Goal: Find specific page/section

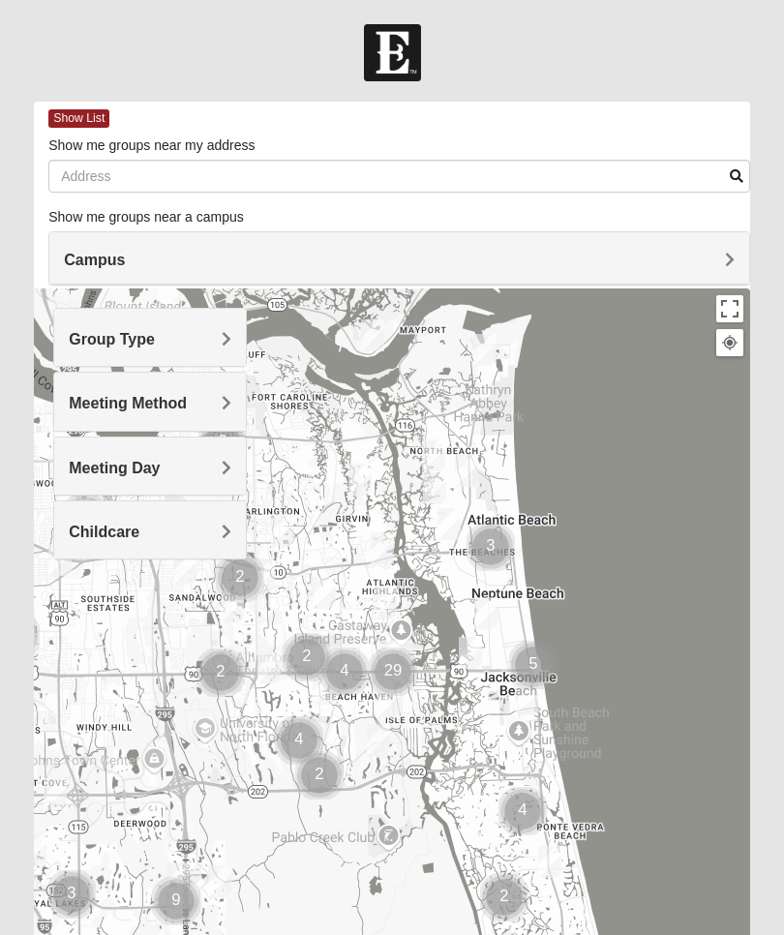
click at [720, 264] on h4 "Campus" at bounding box center [399, 260] width 670 height 18
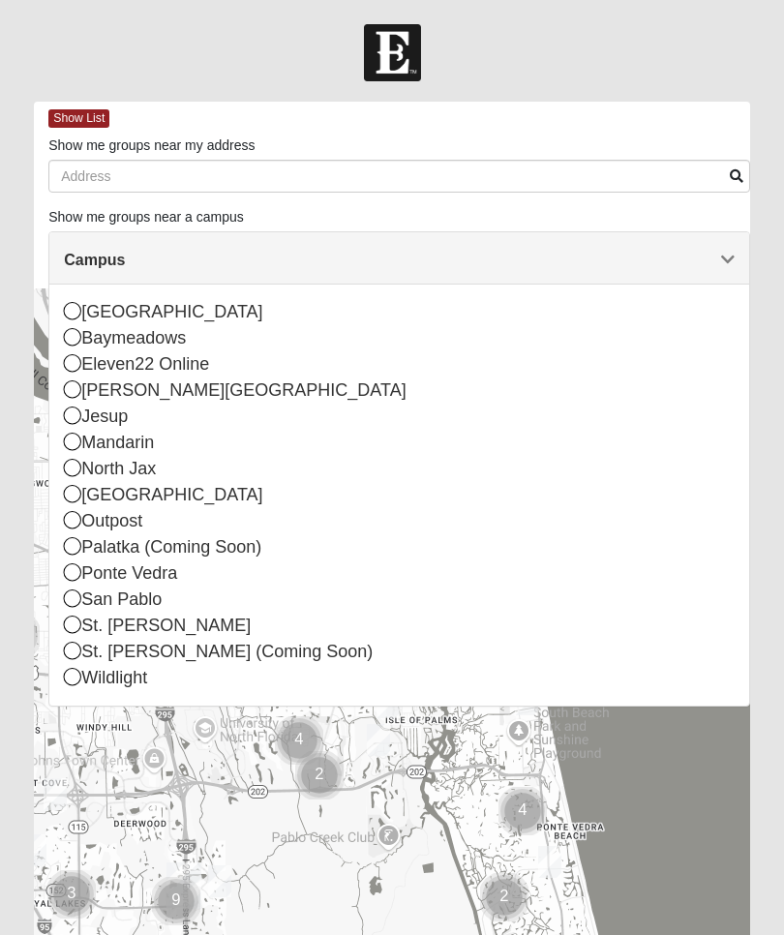
click at [76, 320] on div "[GEOGRAPHIC_DATA]" at bounding box center [399, 312] width 670 height 26
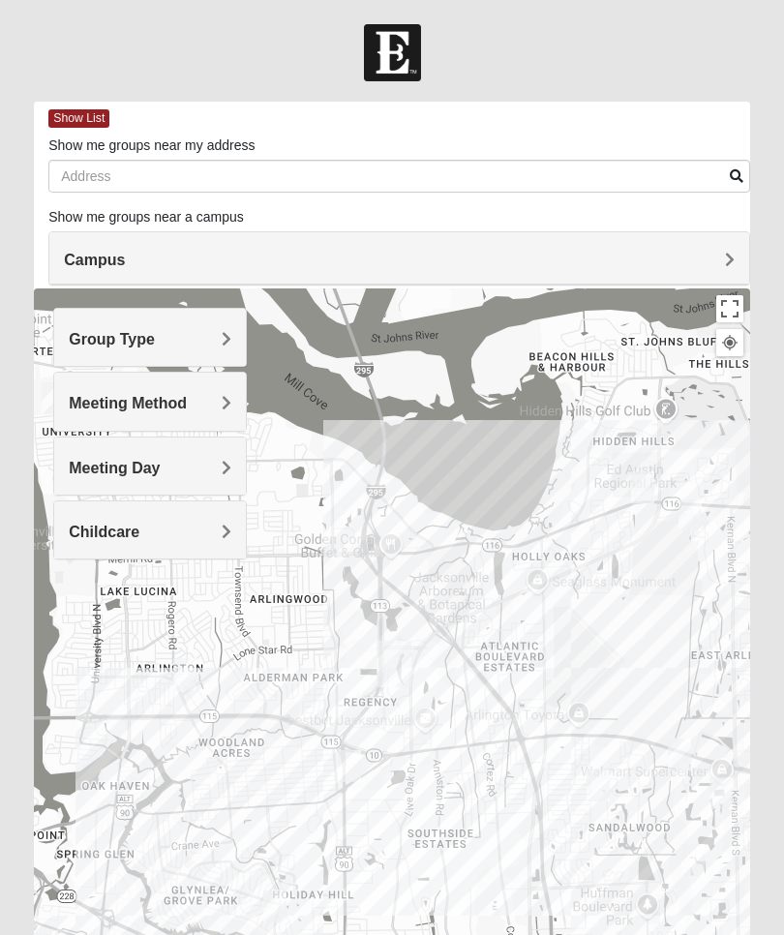
click at [81, 338] on span "Group Type" at bounding box center [112, 339] width 86 height 16
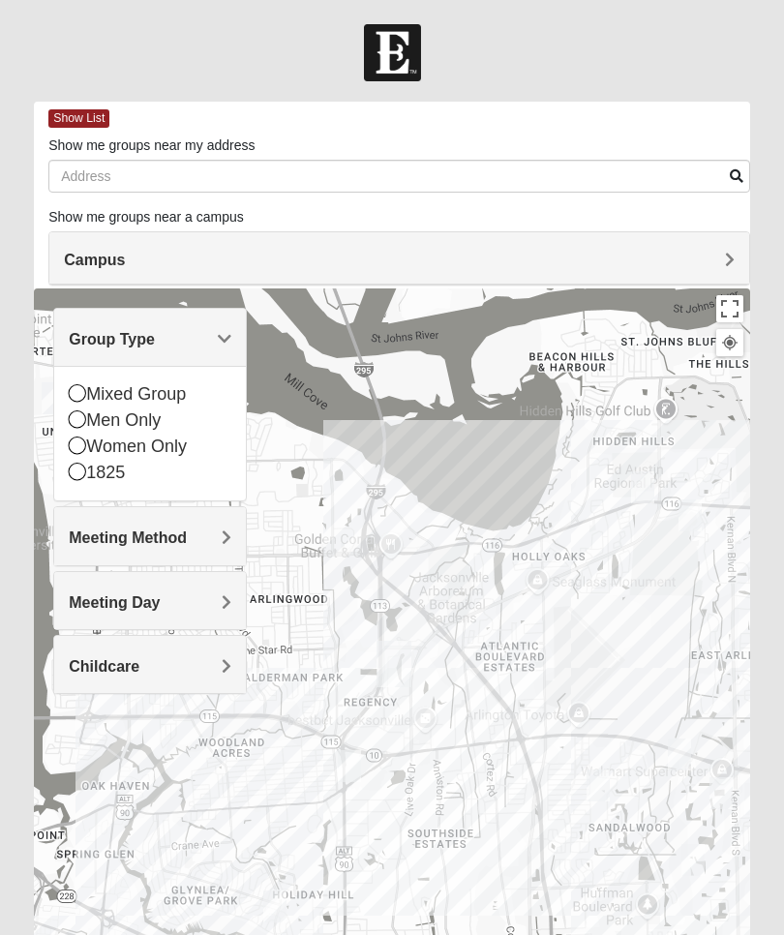
click at [74, 470] on icon at bounding box center [77, 470] width 17 height 17
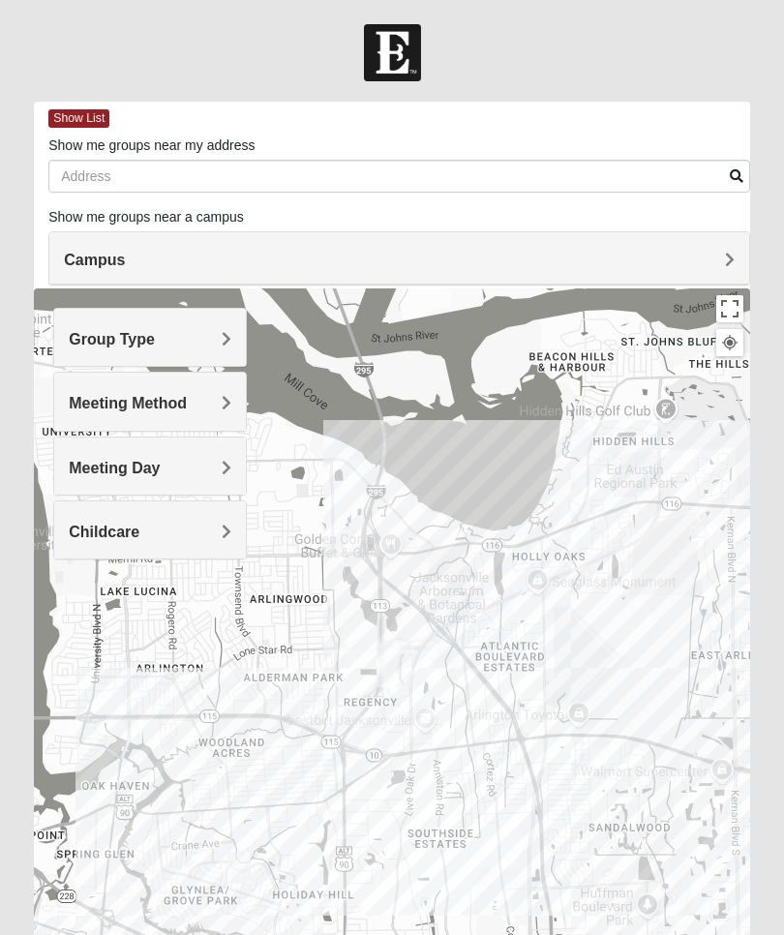
click at [187, 409] on span "Meeting Method" at bounding box center [128, 403] width 118 height 16
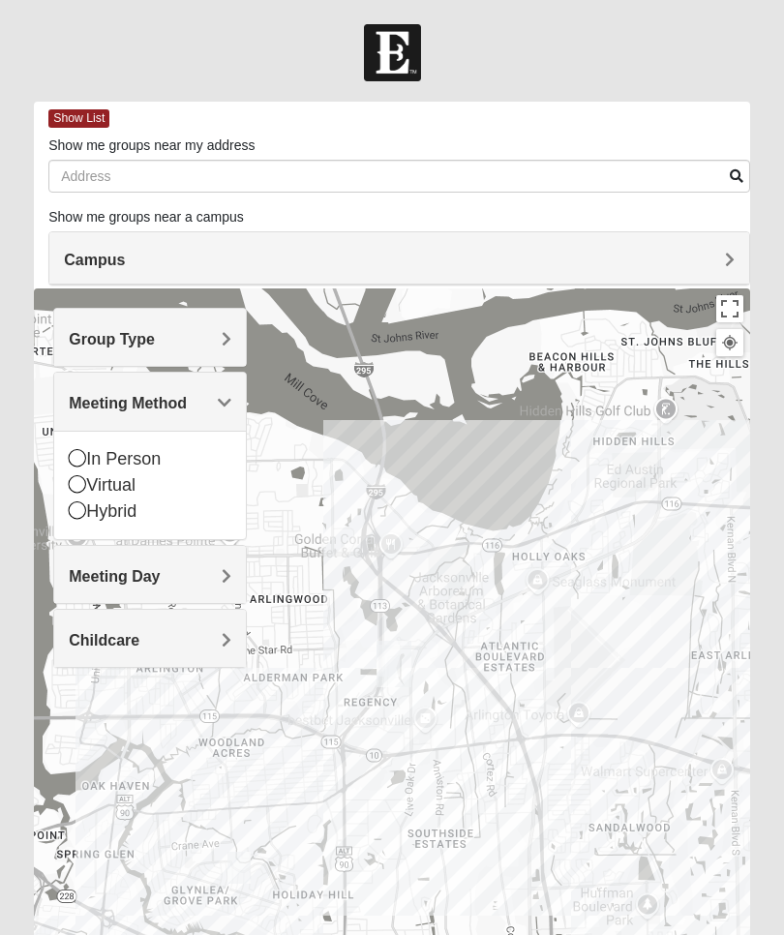
click at [81, 461] on icon at bounding box center [77, 457] width 17 height 17
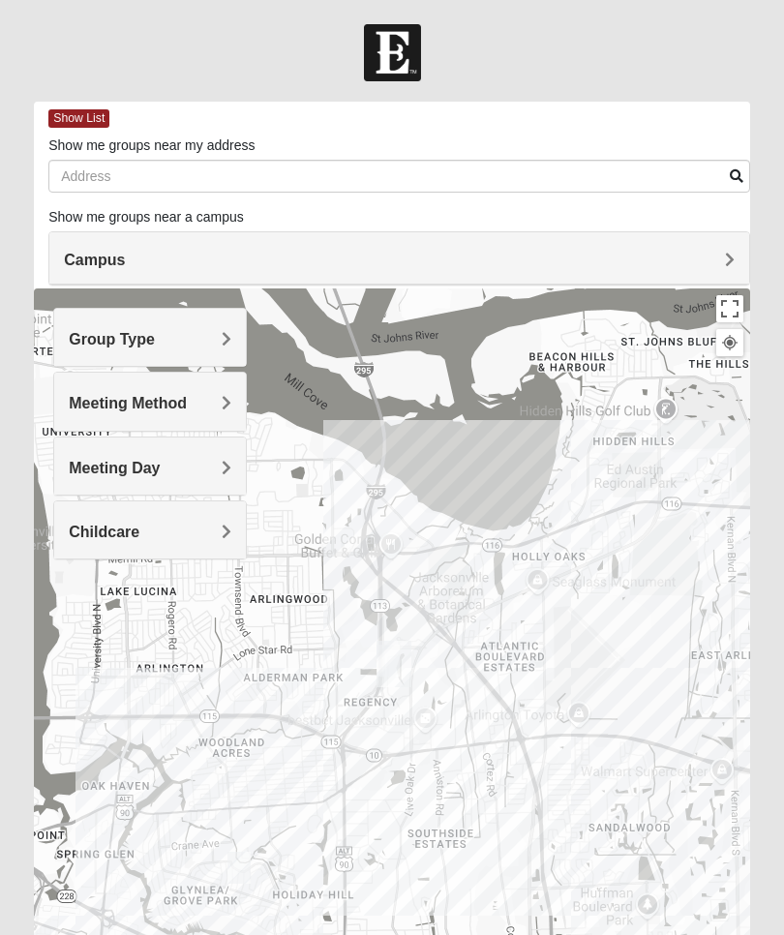
click at [160, 469] on span "Meeting Day" at bounding box center [114, 468] width 91 height 16
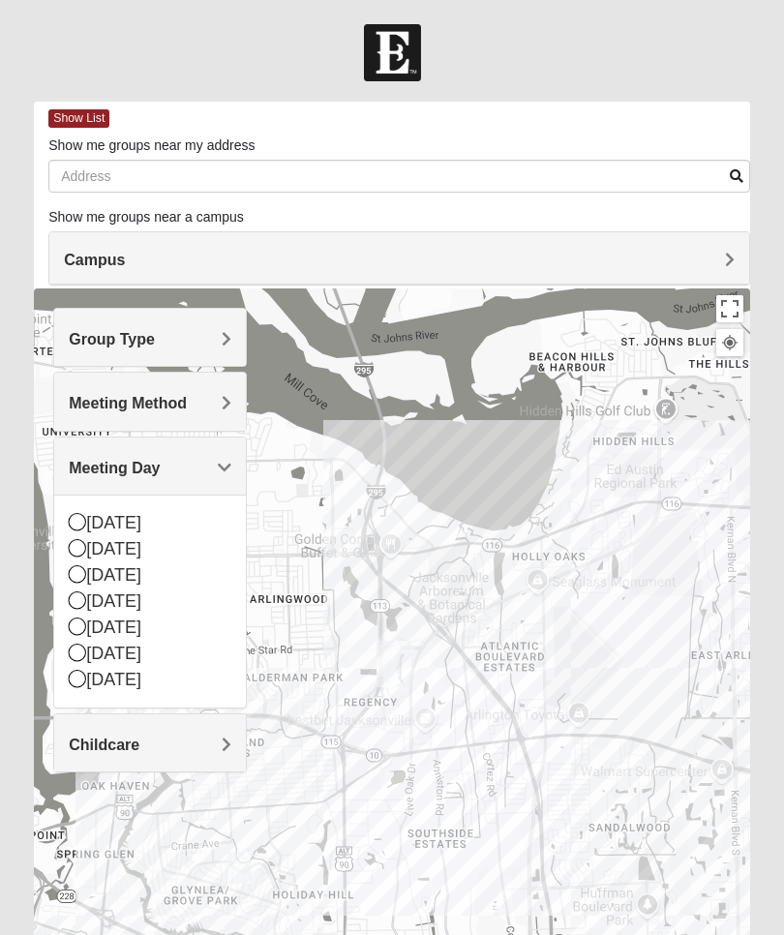
click at [84, 551] on icon at bounding box center [77, 547] width 17 height 17
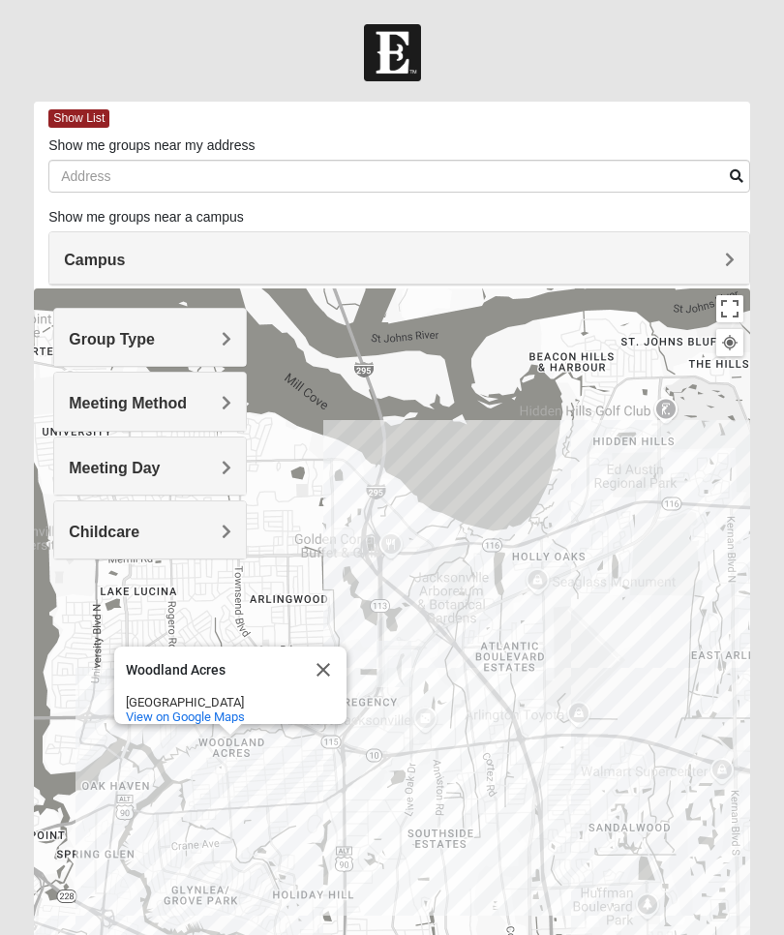
click at [76, 537] on span "Childcare" at bounding box center [104, 531] width 71 height 16
click at [86, 616] on div "No" at bounding box center [150, 613] width 163 height 26
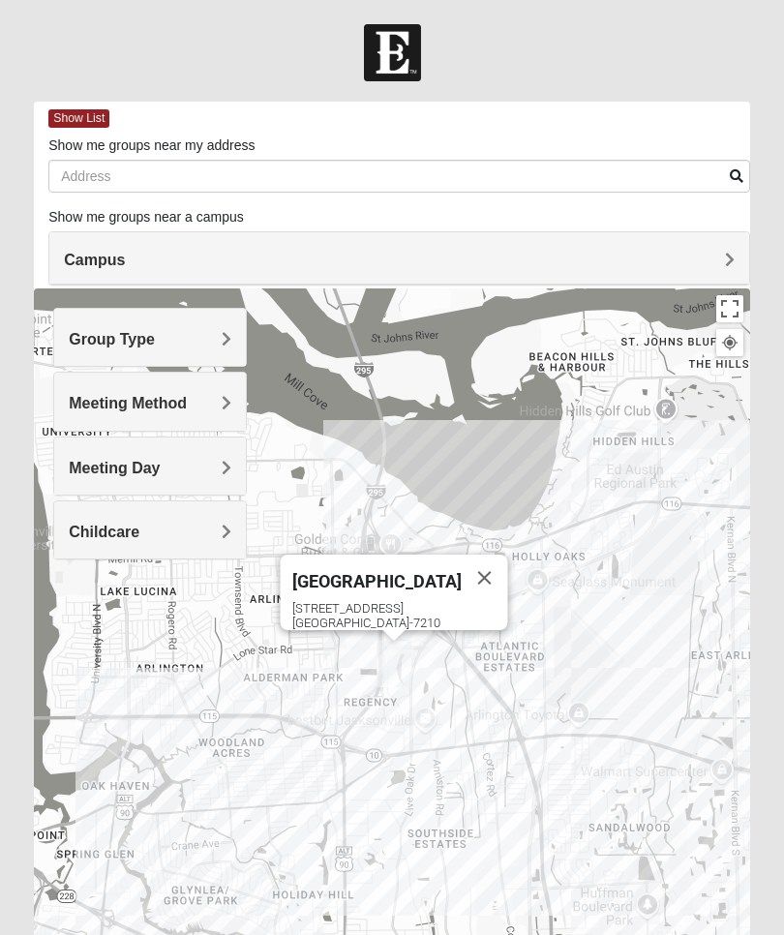
click at [421, 610] on div "[STREET_ADDRESS][PERSON_NAME]" at bounding box center [400, 615] width 216 height 29
click at [80, 128] on div "Show List" at bounding box center [398, 119] width 701 height 34
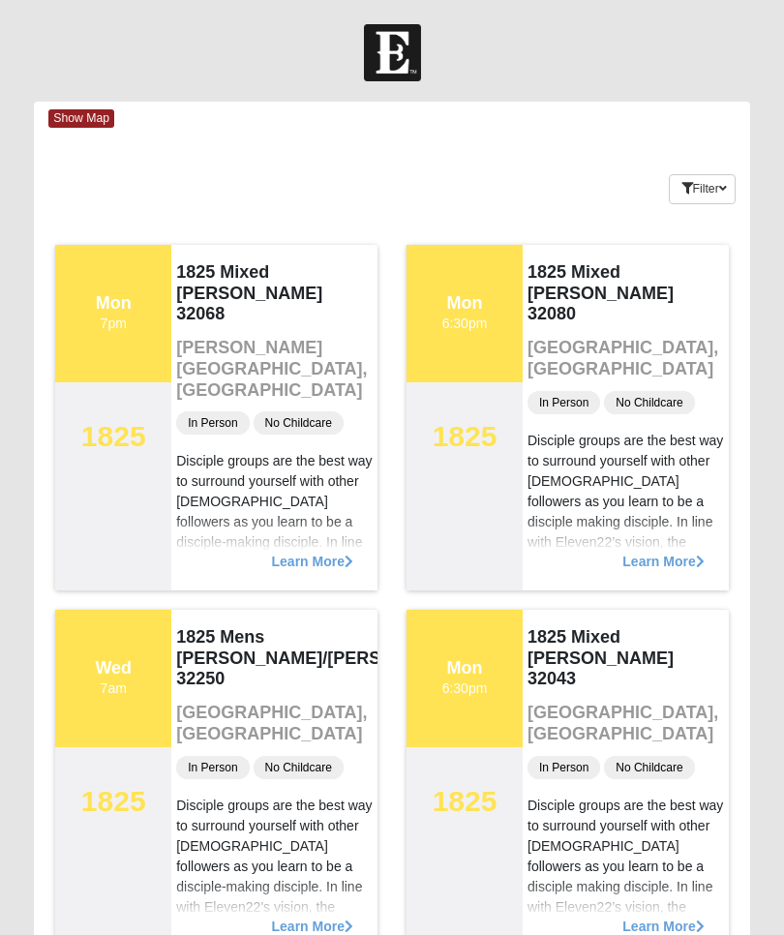
click at [705, 194] on button "Filter" at bounding box center [702, 189] width 67 height 30
